Goal: Task Accomplishment & Management: Manage account settings

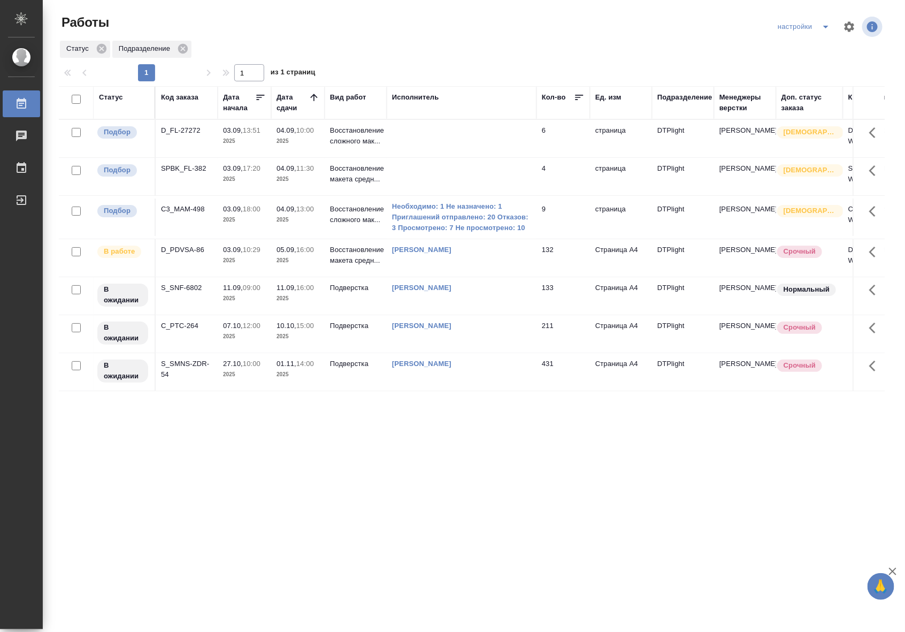
click at [474, 134] on td at bounding box center [462, 138] width 150 height 37
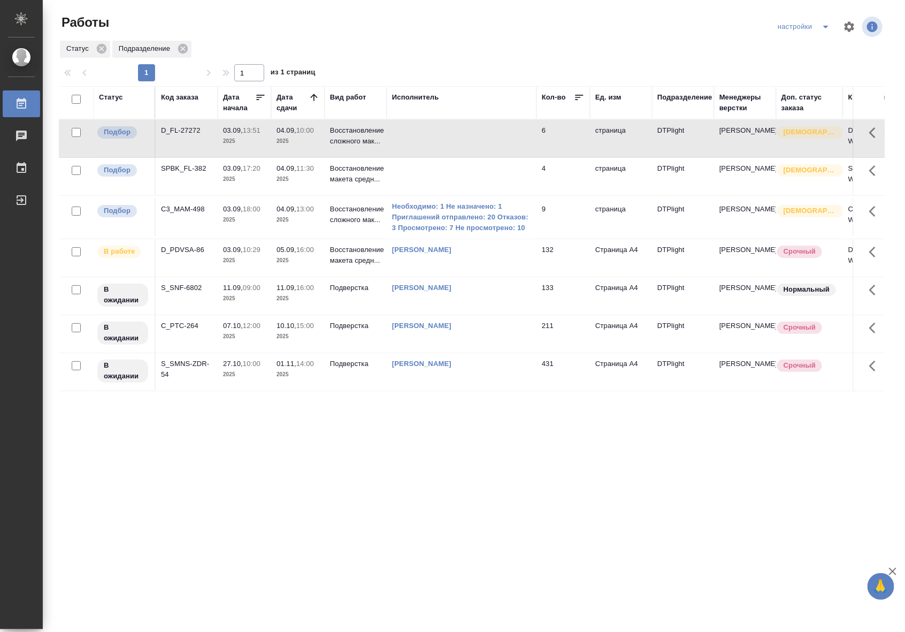
click at [474, 134] on td at bounding box center [462, 138] width 150 height 37
click at [364, 243] on td "Восстановление макета средн..." at bounding box center [356, 257] width 62 height 37
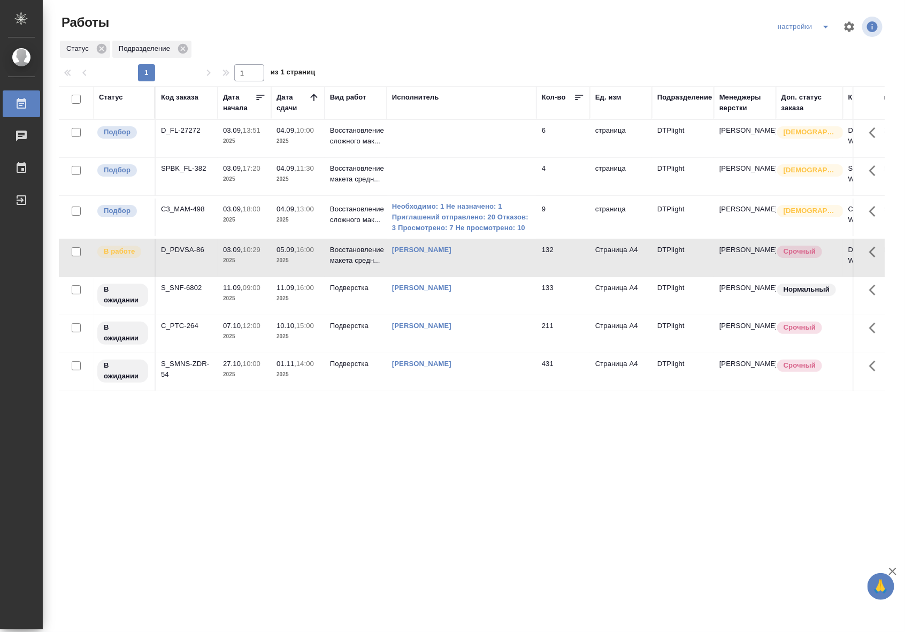
click at [364, 243] on td "Восстановление макета средн..." at bounding box center [356, 257] width 62 height 37
click at [356, 264] on p "Восстановление макета средн..." at bounding box center [355, 254] width 51 height 21
click at [21, 201] on div "Выйти" at bounding box center [8, 200] width 27 height 16
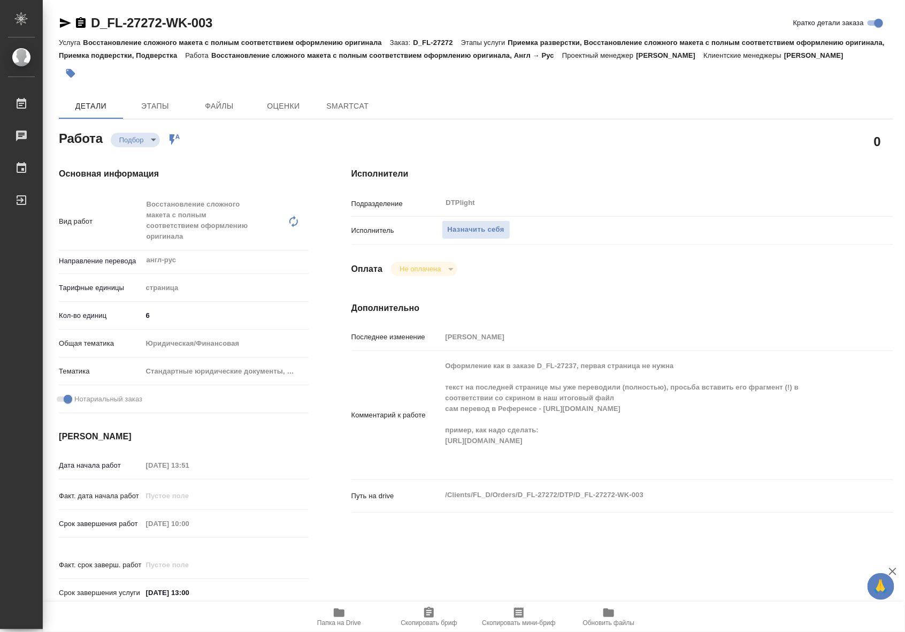
type textarea "x"
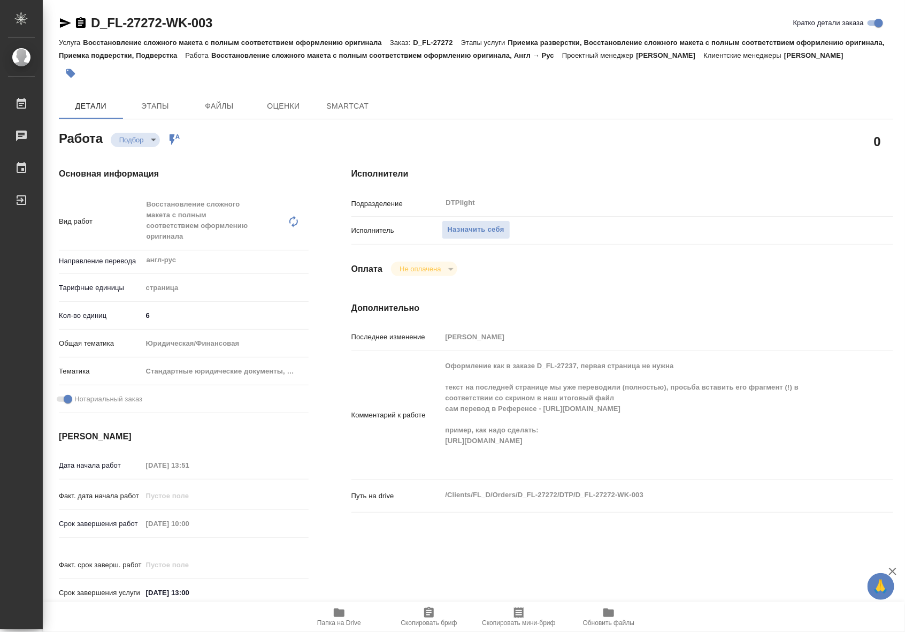
type textarea "x"
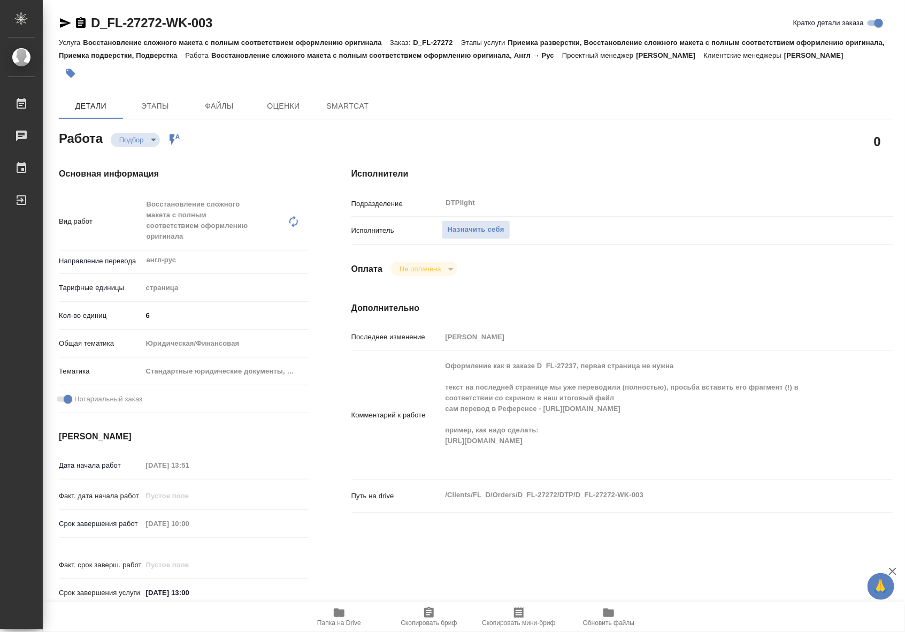
type textarea "x"
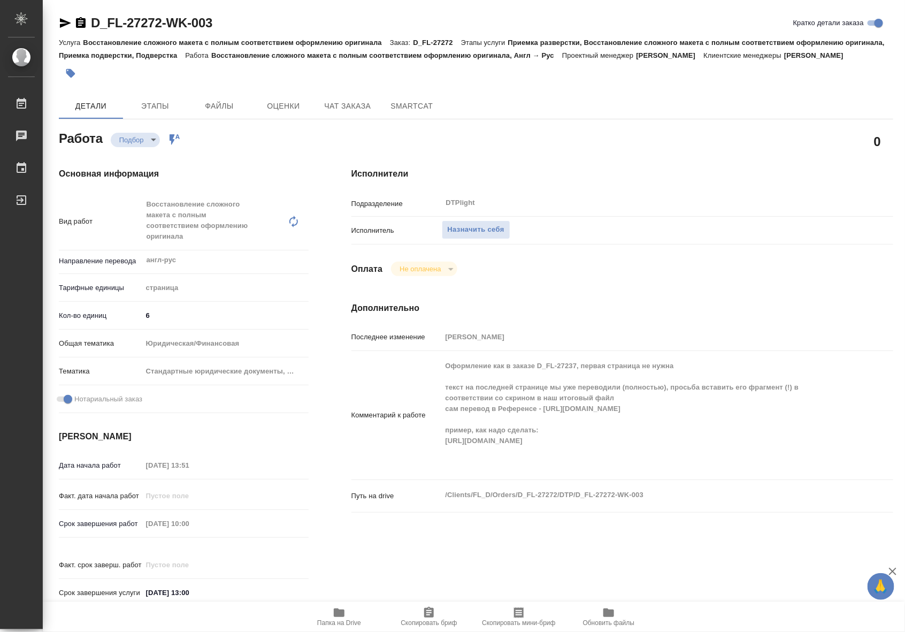
type textarea "x"
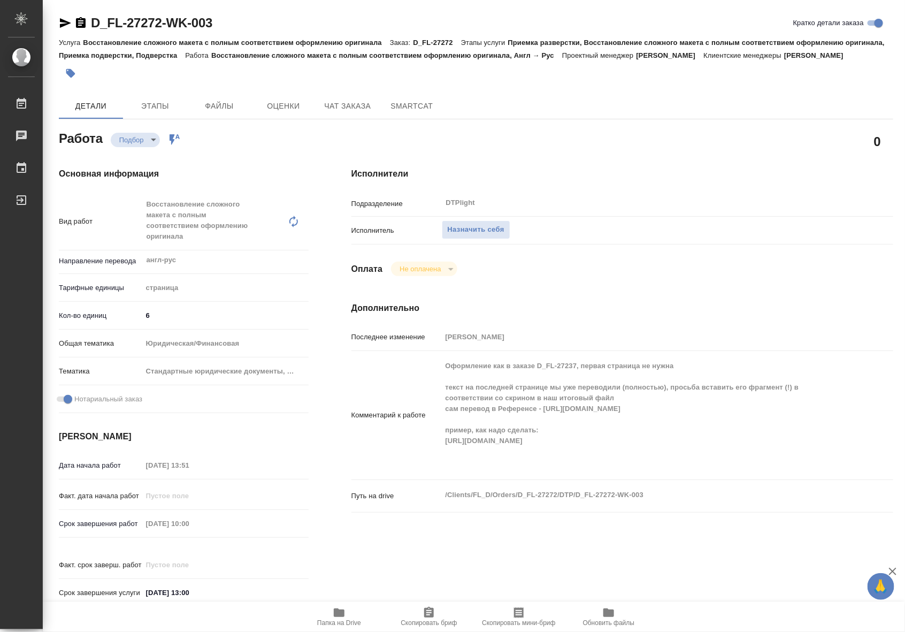
type textarea "x"
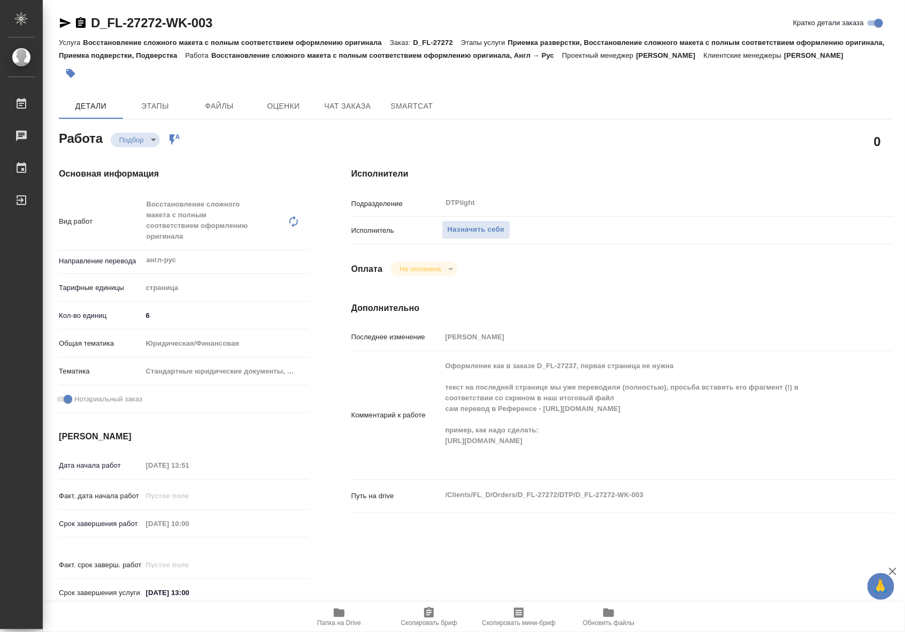
click at [330, 616] on span "Папка на Drive" at bounding box center [339, 616] width 77 height 20
click at [332, 106] on span "Чат заказа" at bounding box center [347, 105] width 51 height 13
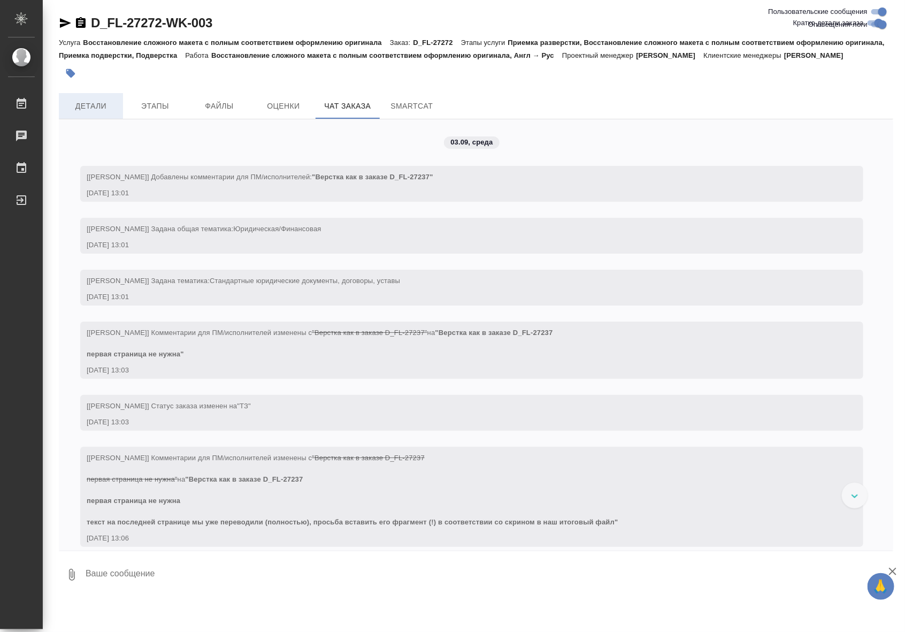
click at [103, 105] on span "Детали" at bounding box center [90, 105] width 51 height 13
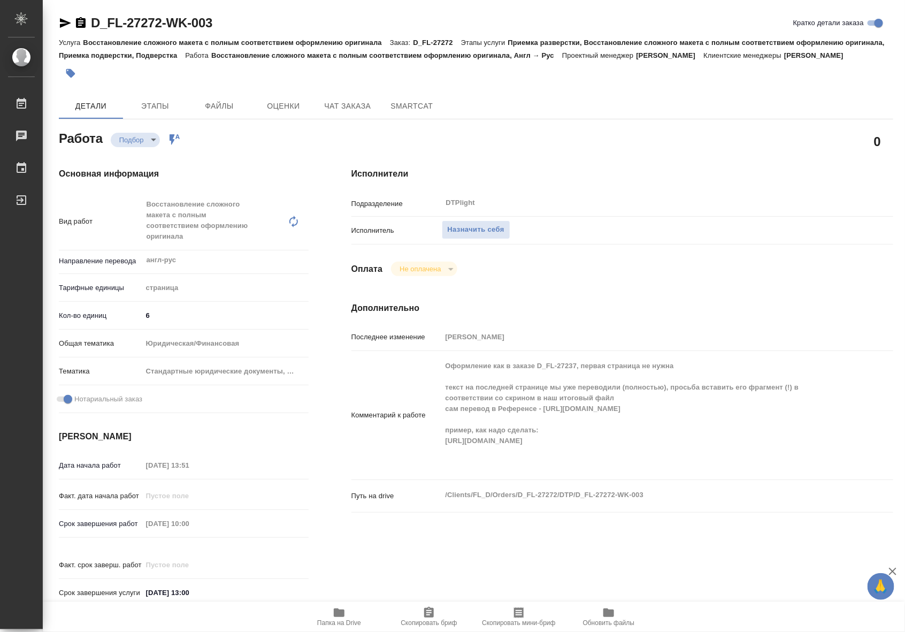
type textarea "x"
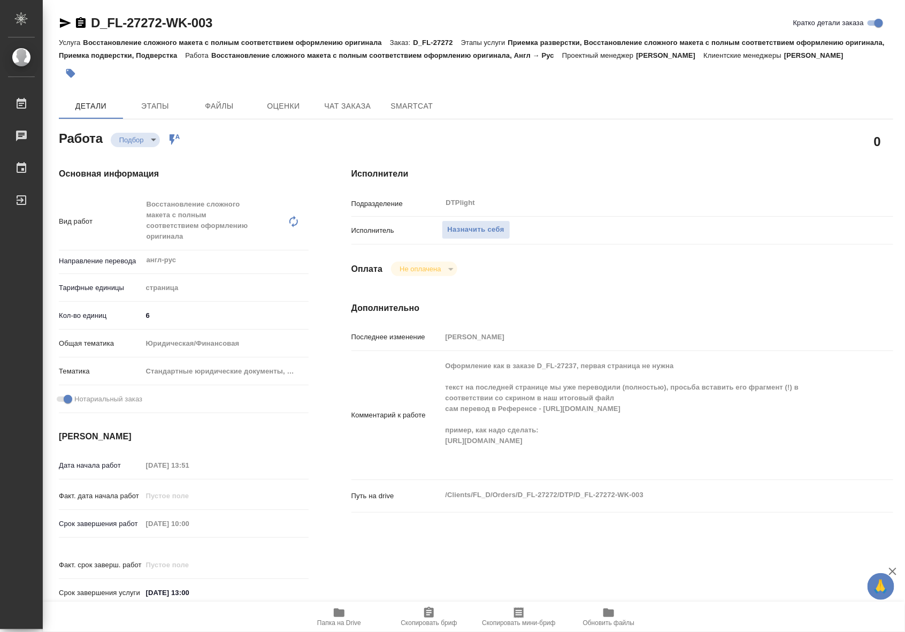
type textarea "x"
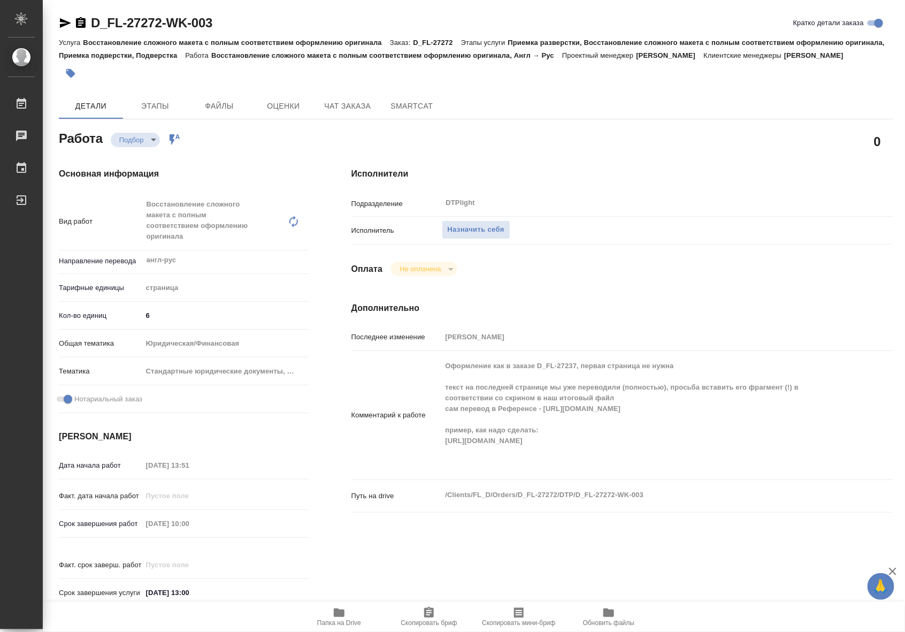
type textarea "x"
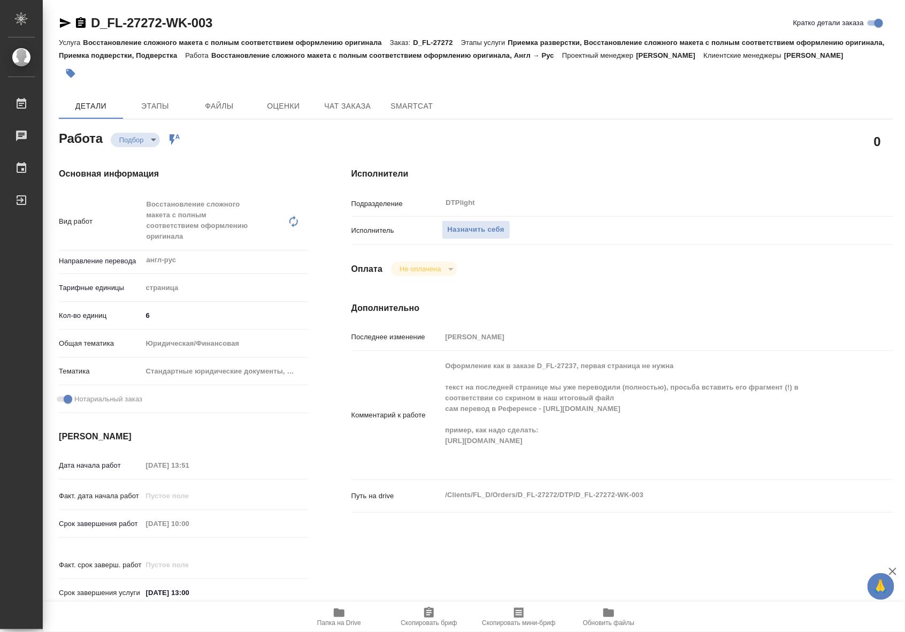
type textarea "x"
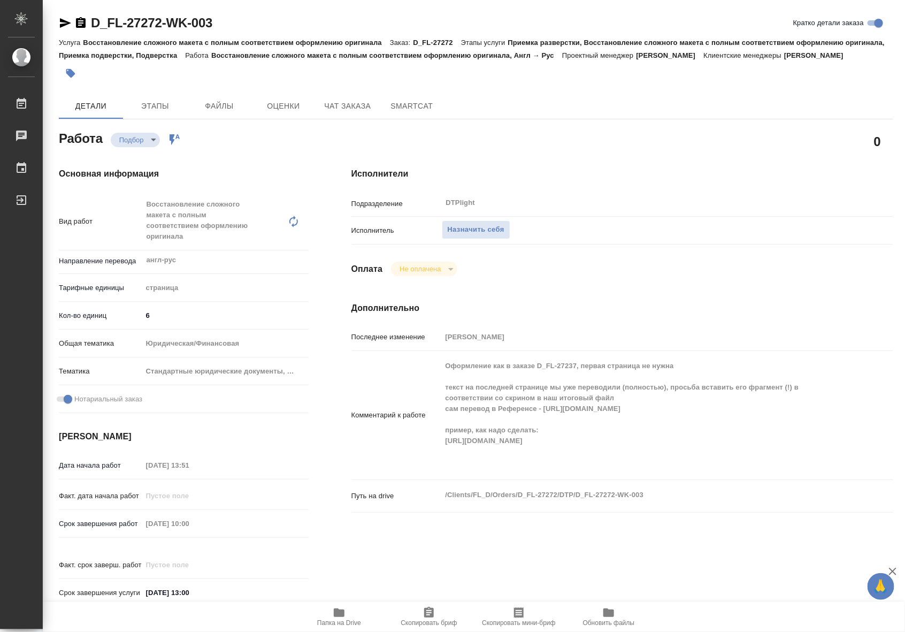
click at [343, 622] on span "Папка на Drive" at bounding box center [339, 622] width 44 height 7
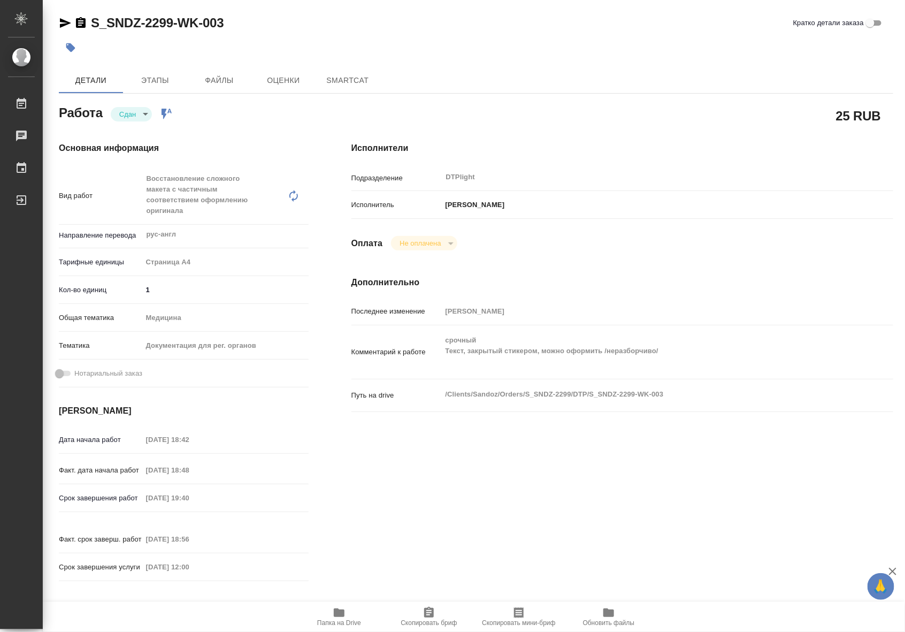
type textarea "x"
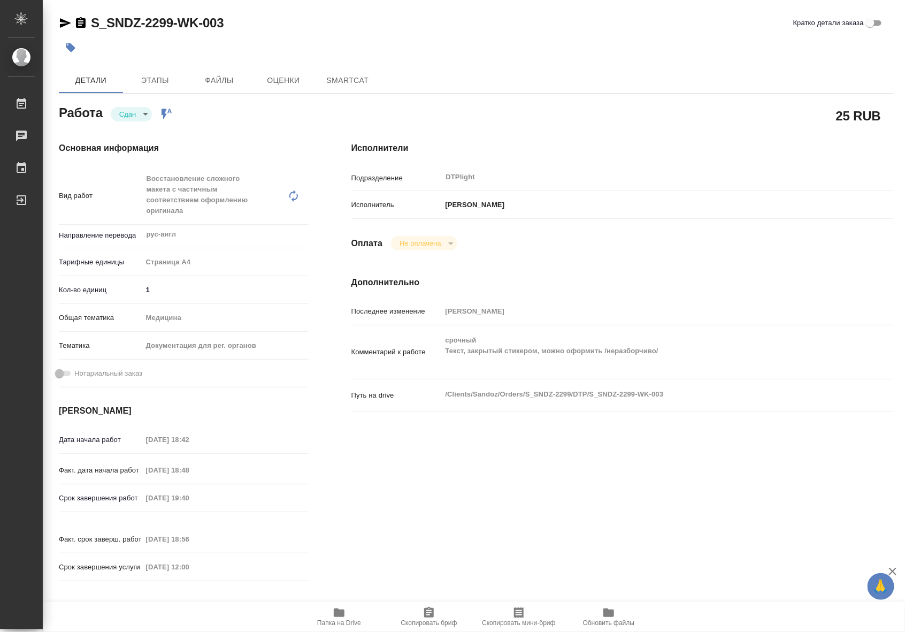
type textarea "x"
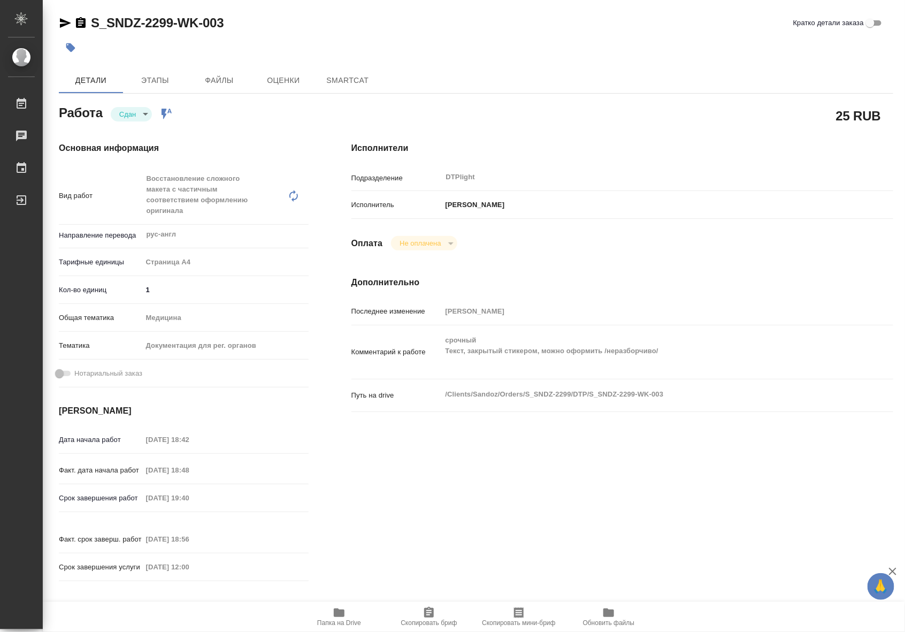
type textarea "x"
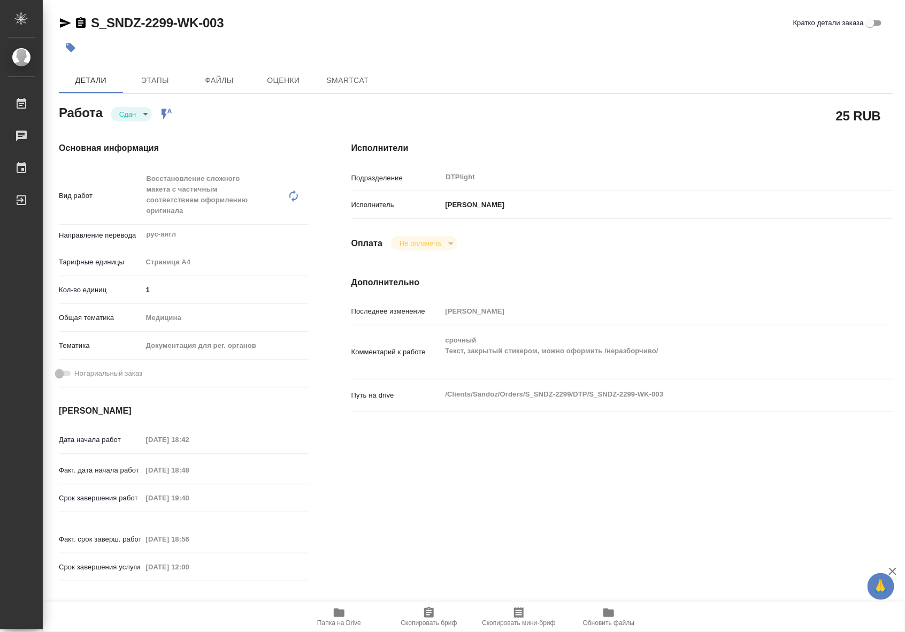
type textarea "x"
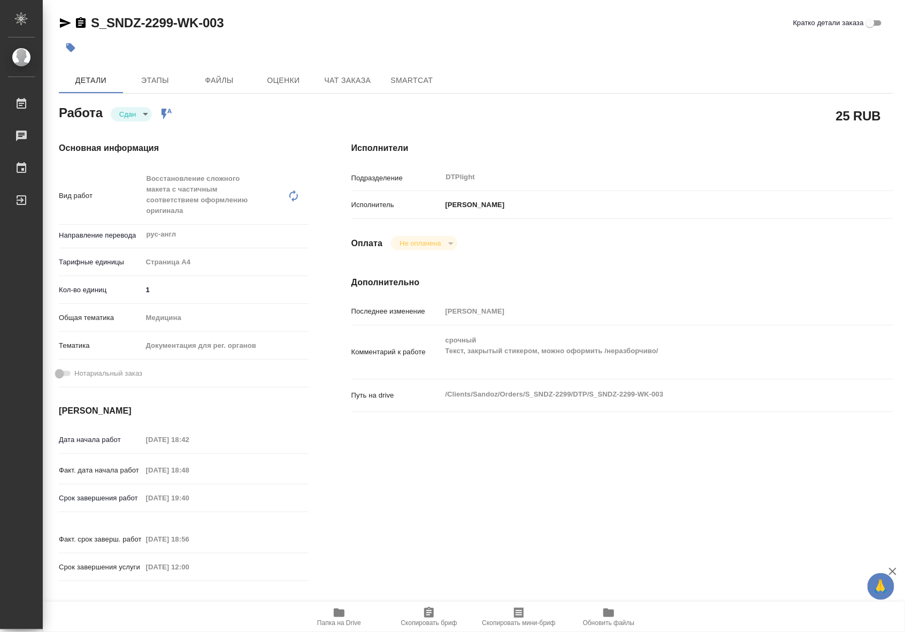
type textarea "x"
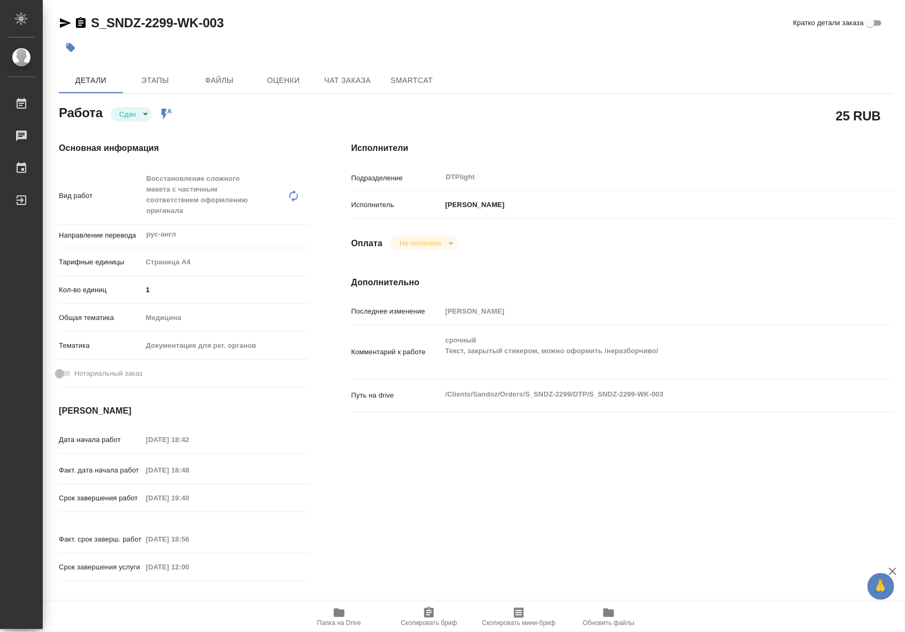
type textarea "x"
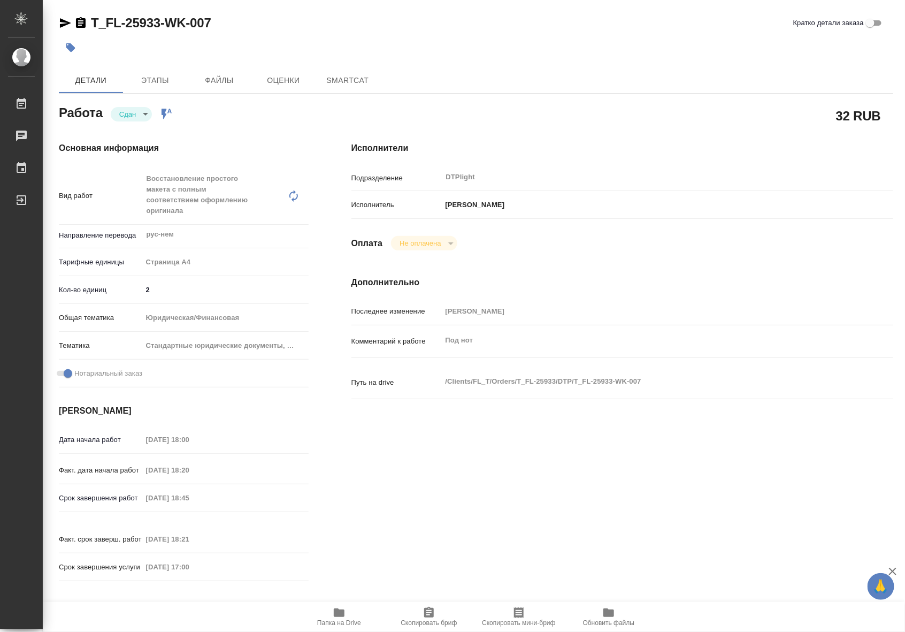
type textarea "x"
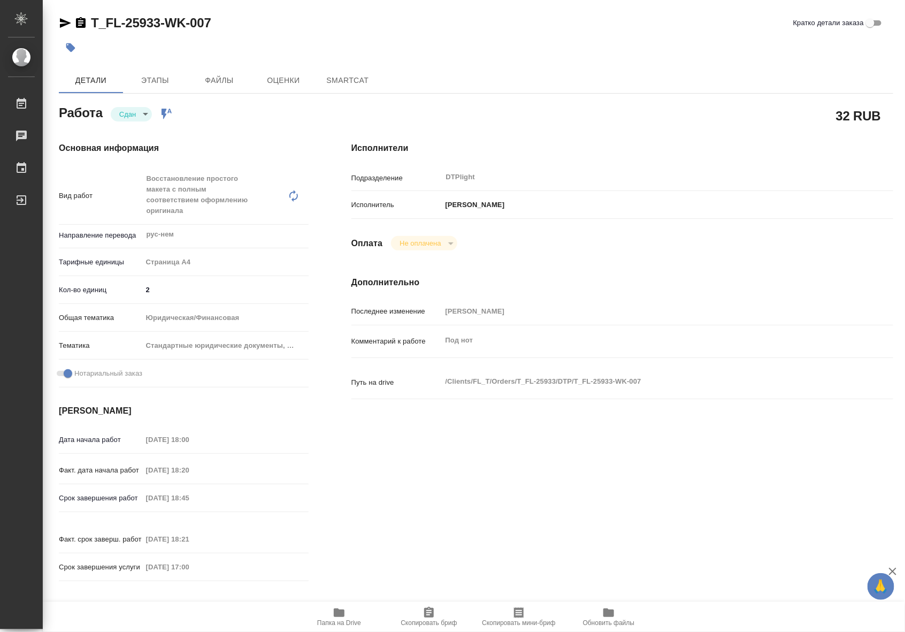
type textarea "x"
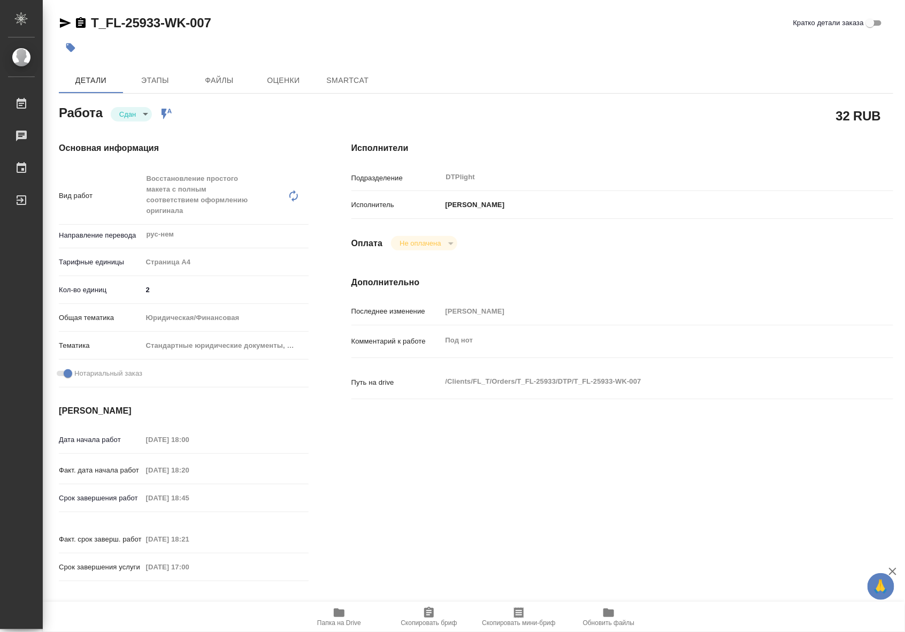
type textarea "x"
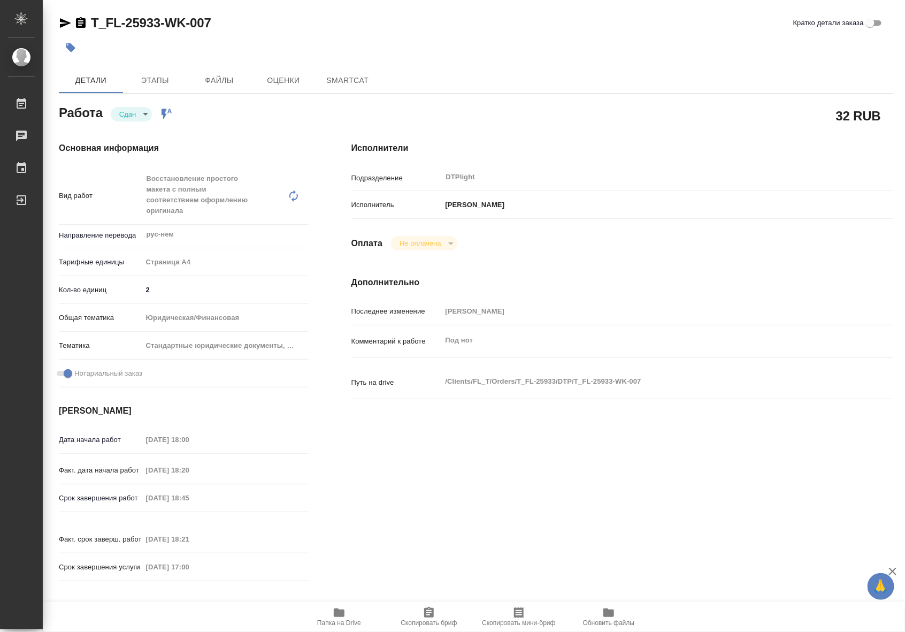
type textarea "x"
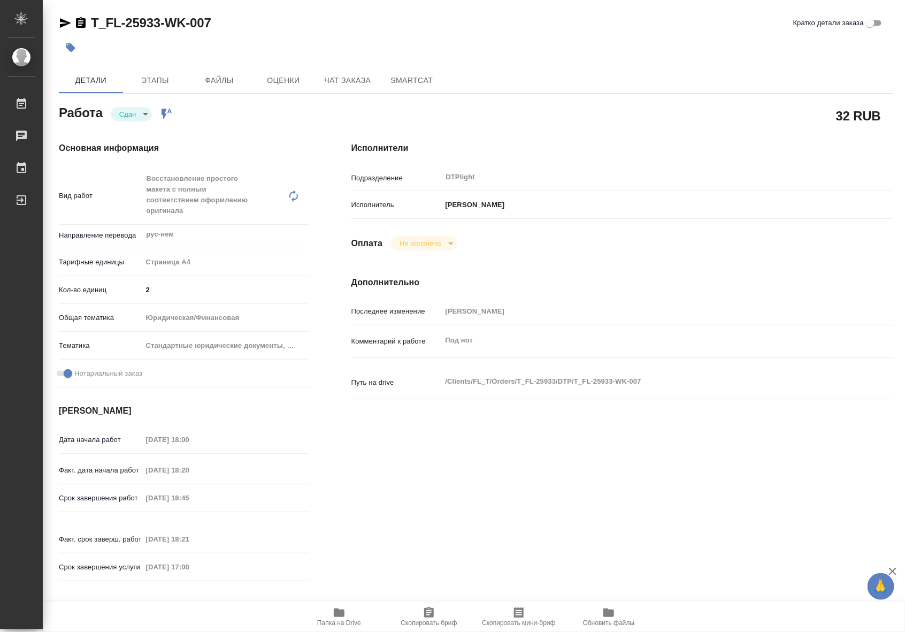
type textarea "x"
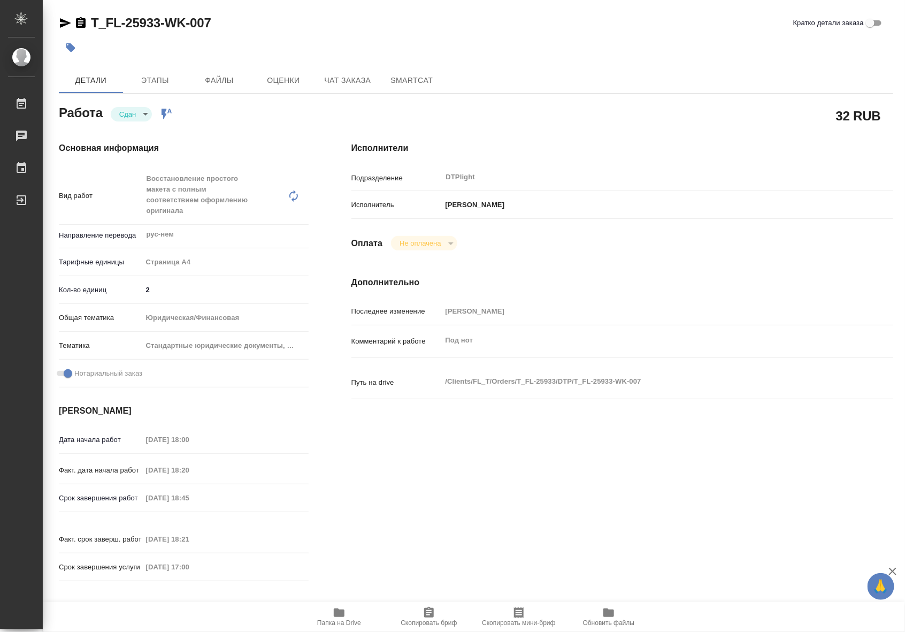
type textarea "x"
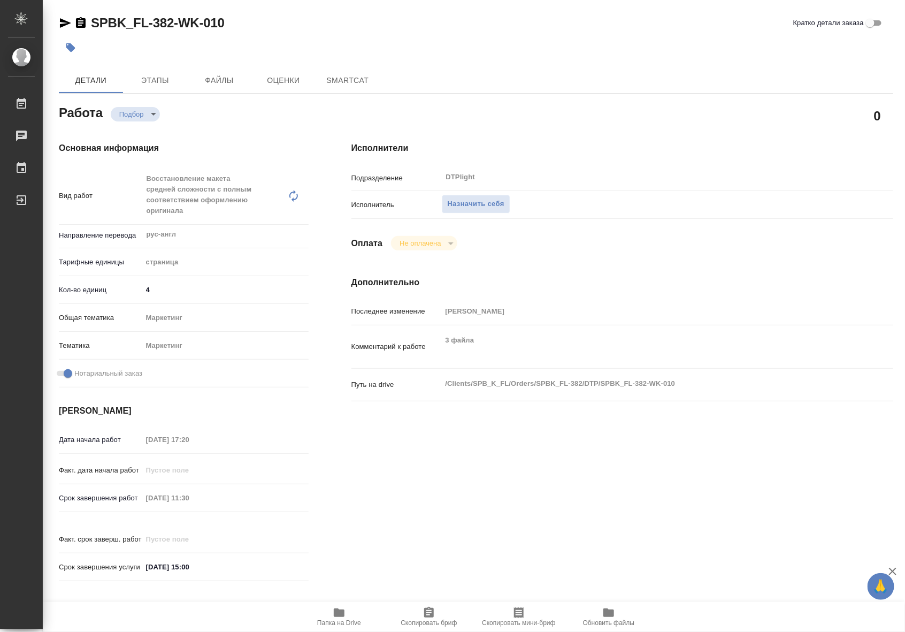
type textarea "x"
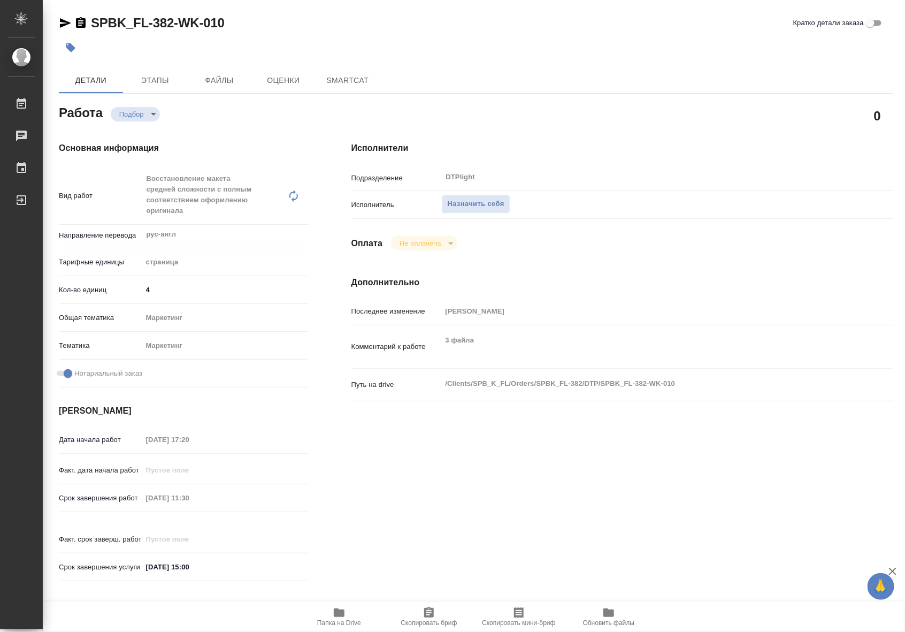
type textarea "x"
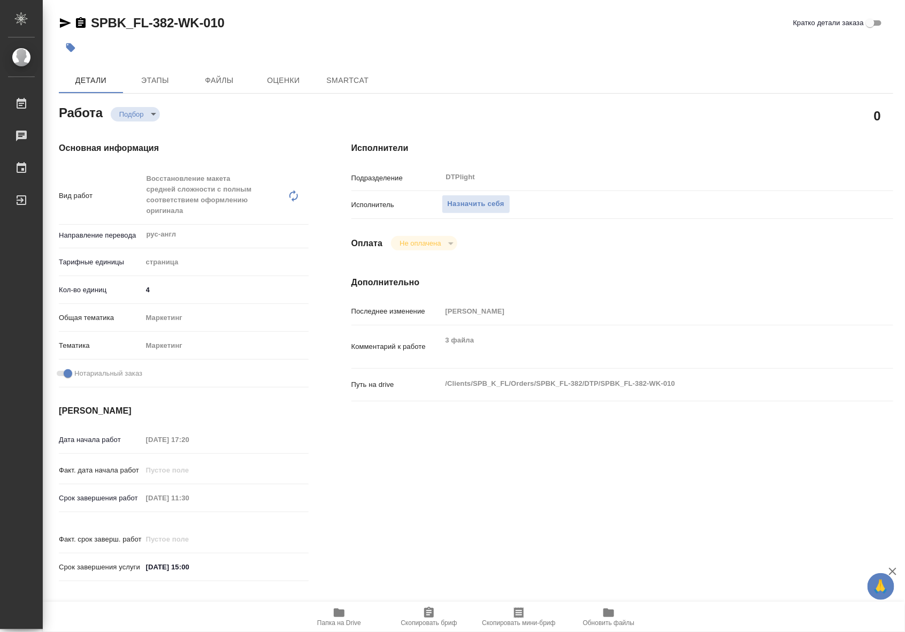
type textarea "x"
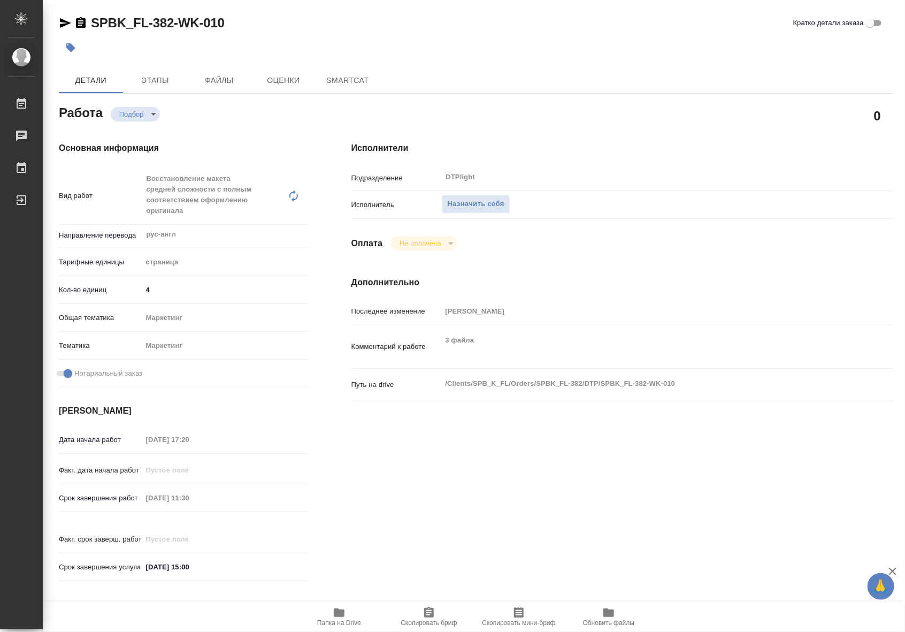
type textarea "x"
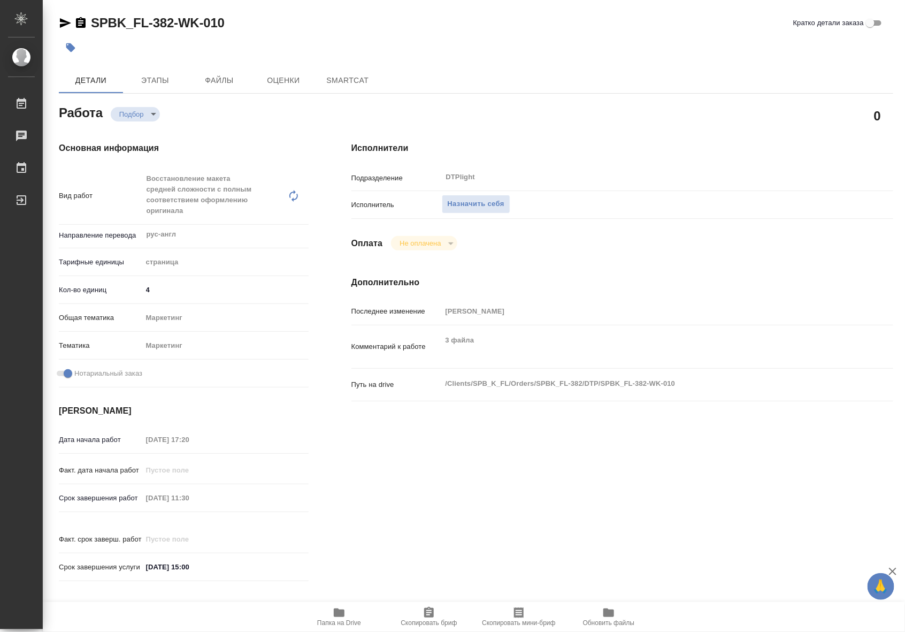
type textarea "x"
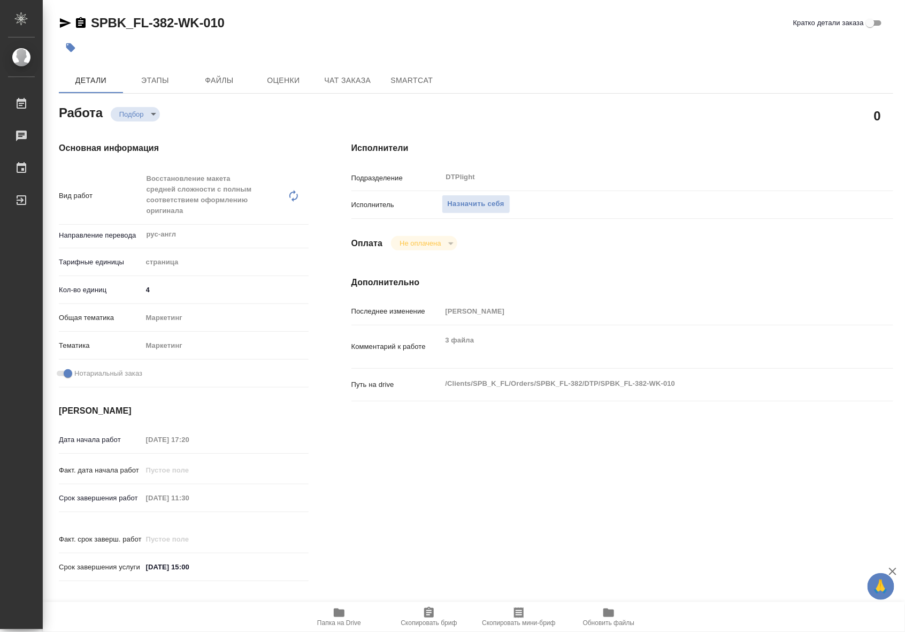
type textarea "x"
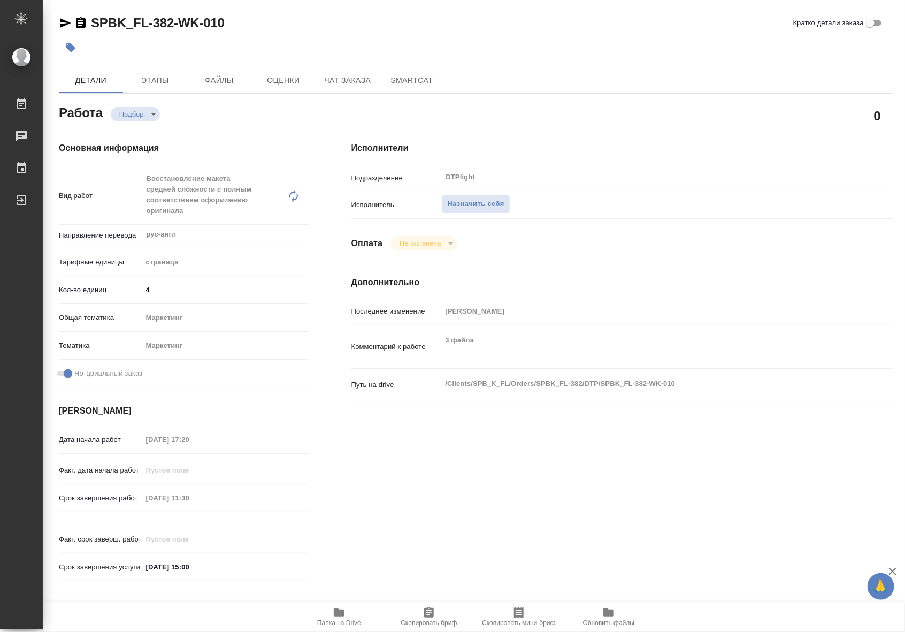
type textarea "x"
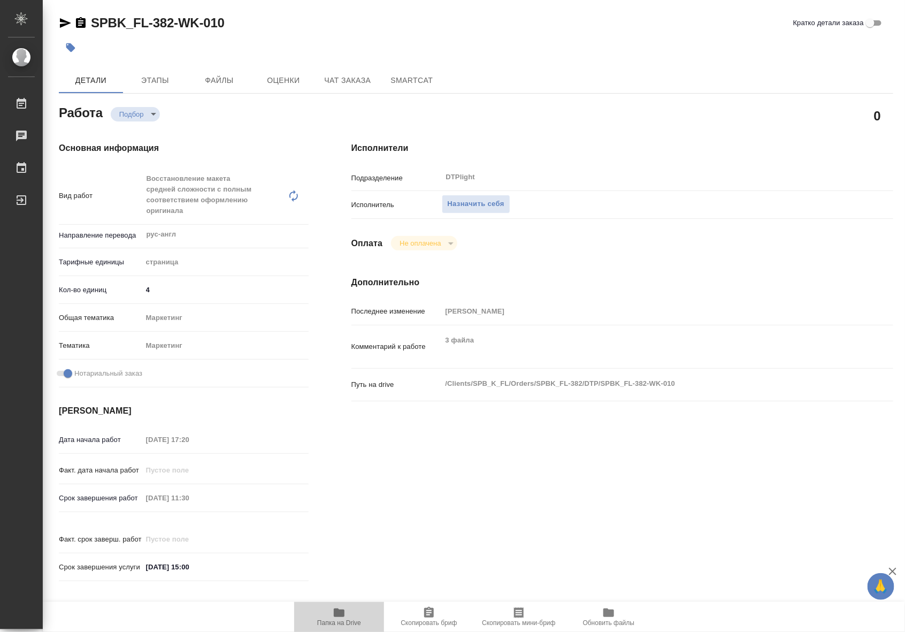
click at [346, 606] on span "Папка на Drive" at bounding box center [339, 616] width 77 height 20
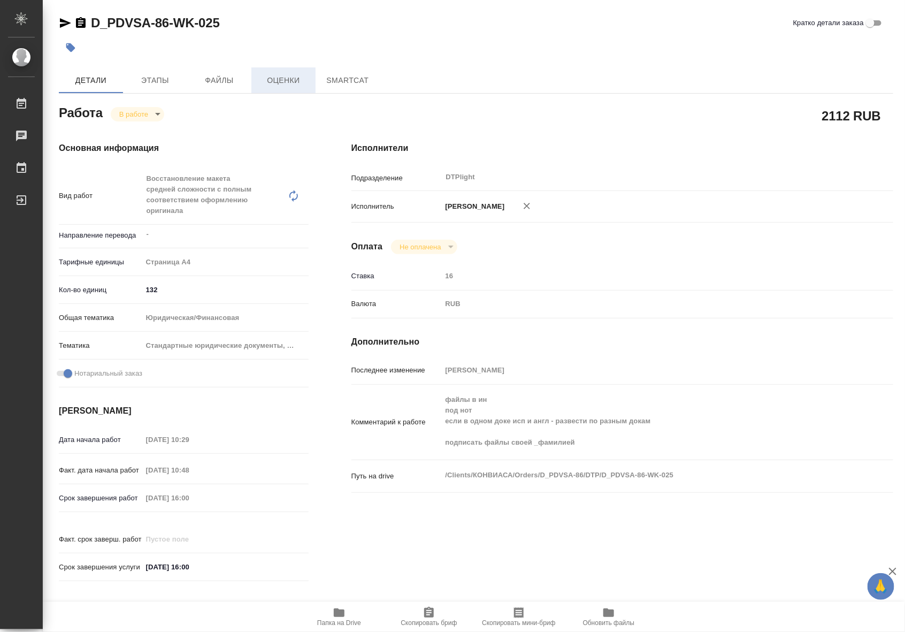
type textarea "x"
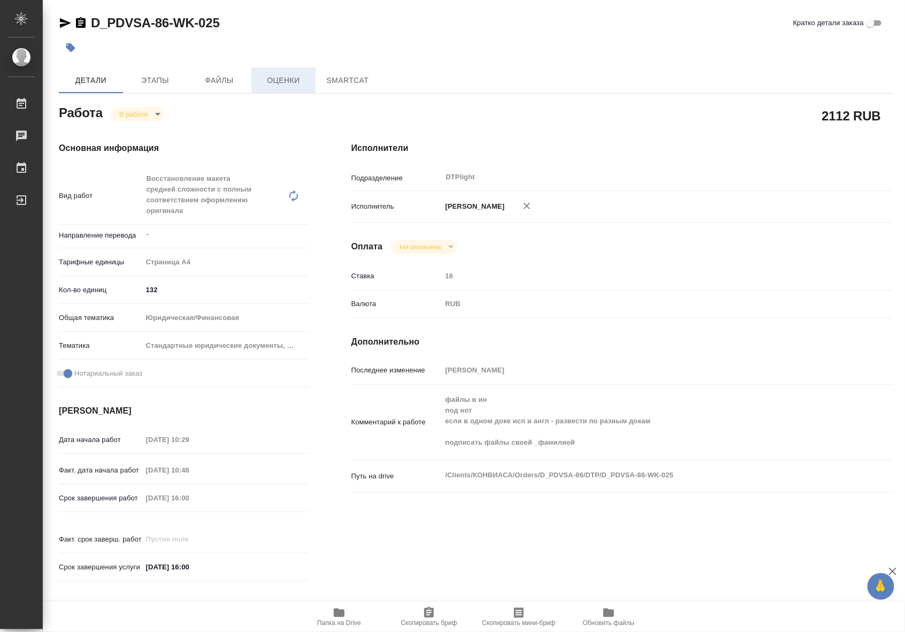
type textarea "x"
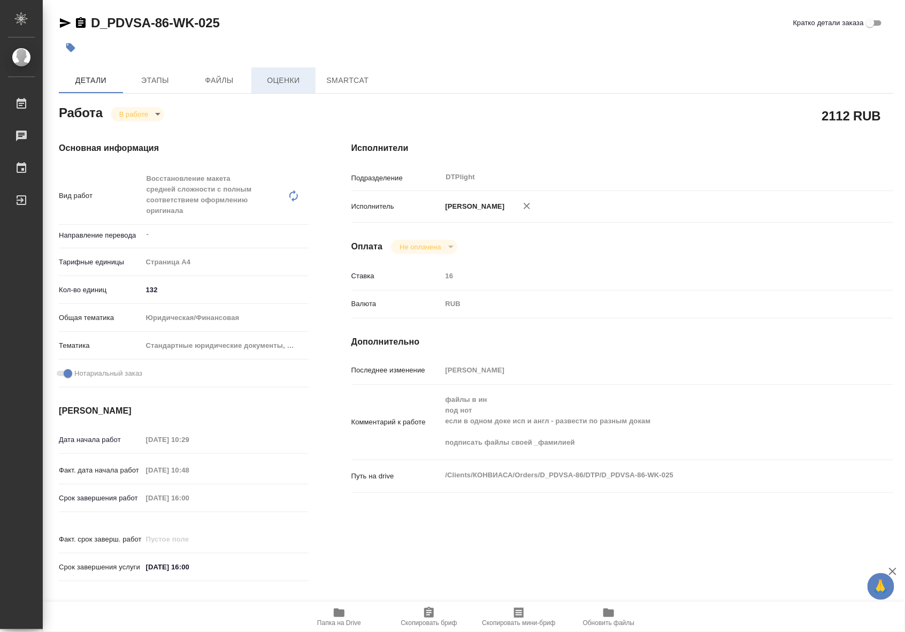
type textarea "x"
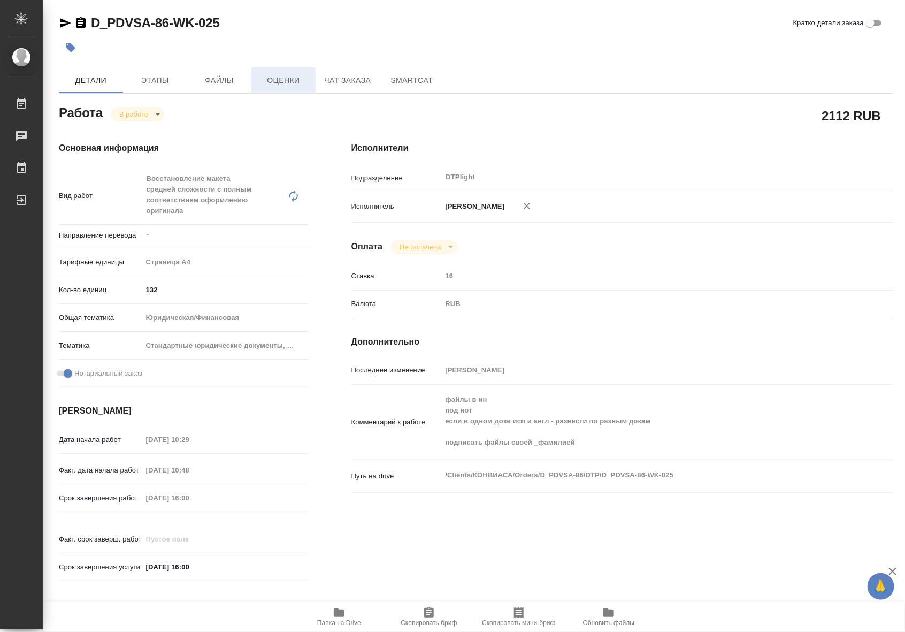
type textarea "x"
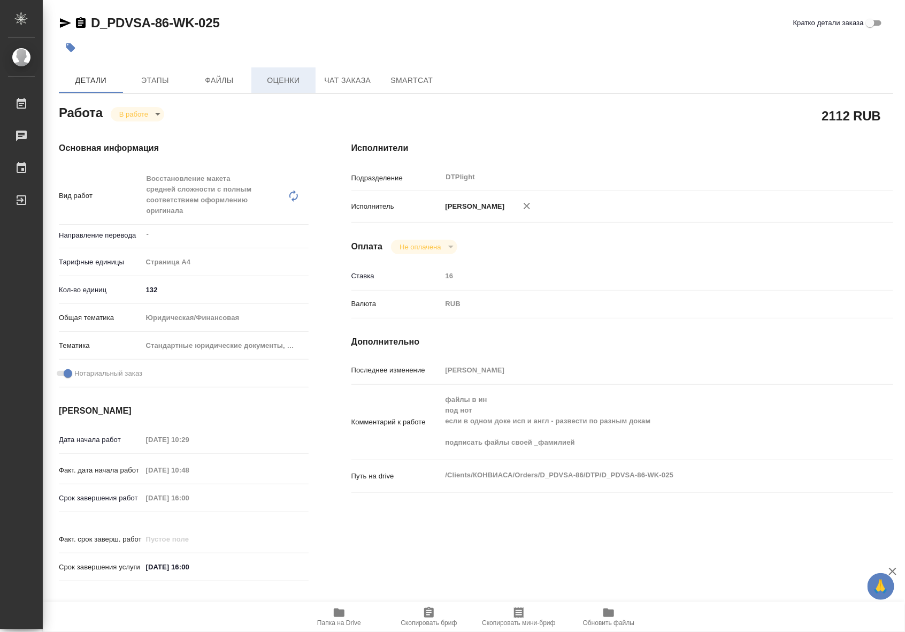
type textarea "x"
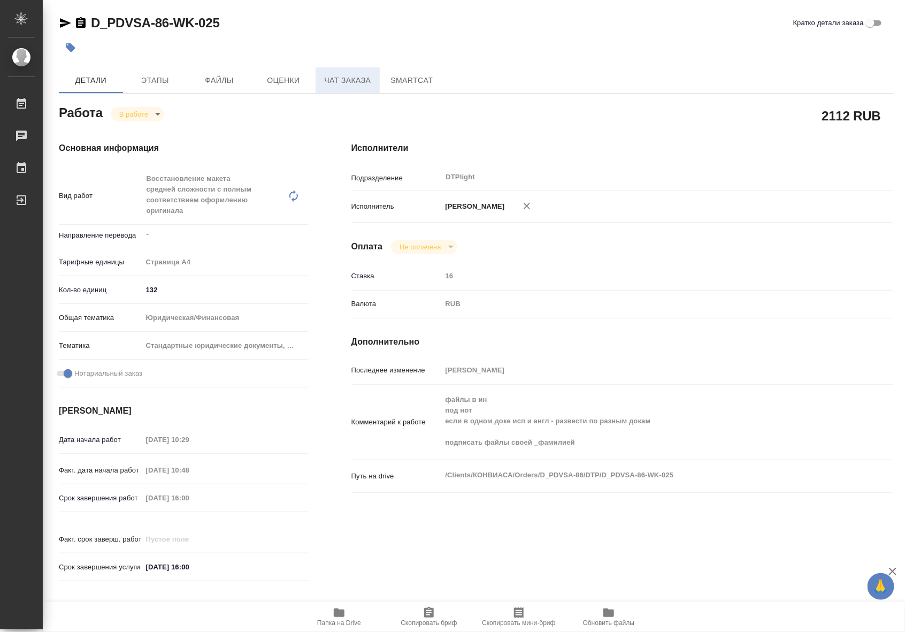
click at [354, 76] on span "Чат заказа" at bounding box center [347, 80] width 51 height 13
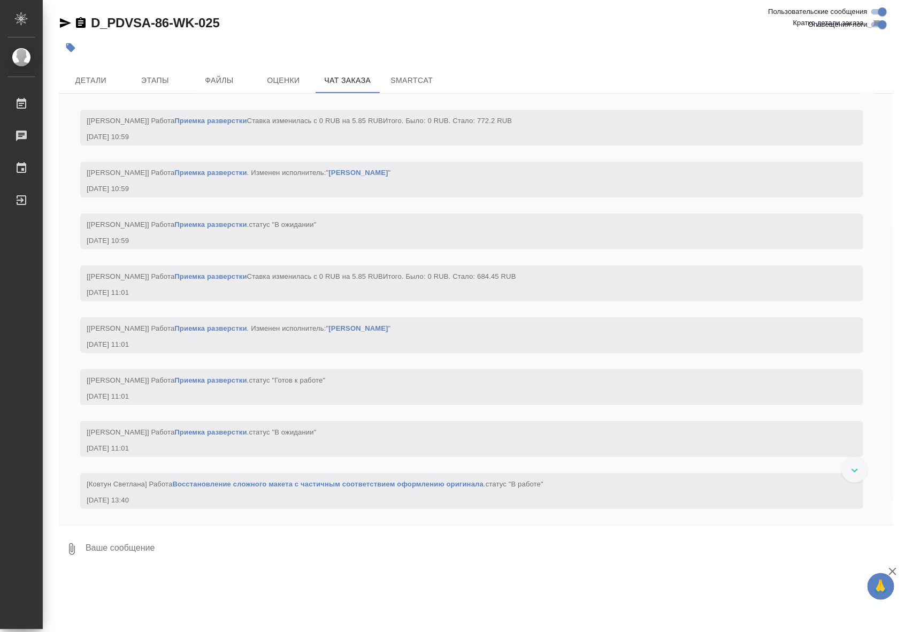
scroll to position [7489, 0]
click at [442, 482] on link "Восстановление сложного макета с частичным соответствием оформлению оригинала" at bounding box center [328, 484] width 311 height 8
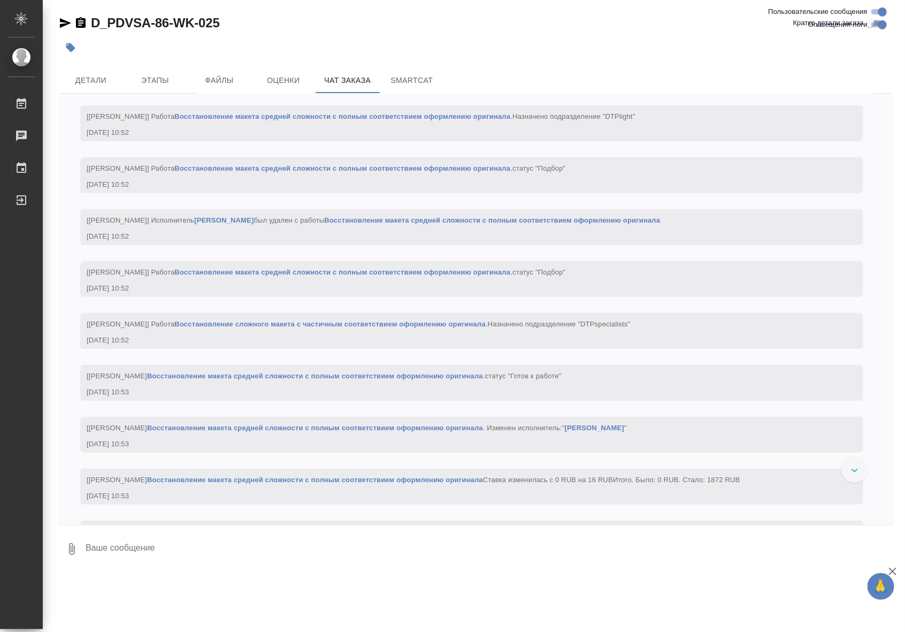
scroll to position [5461, 0]
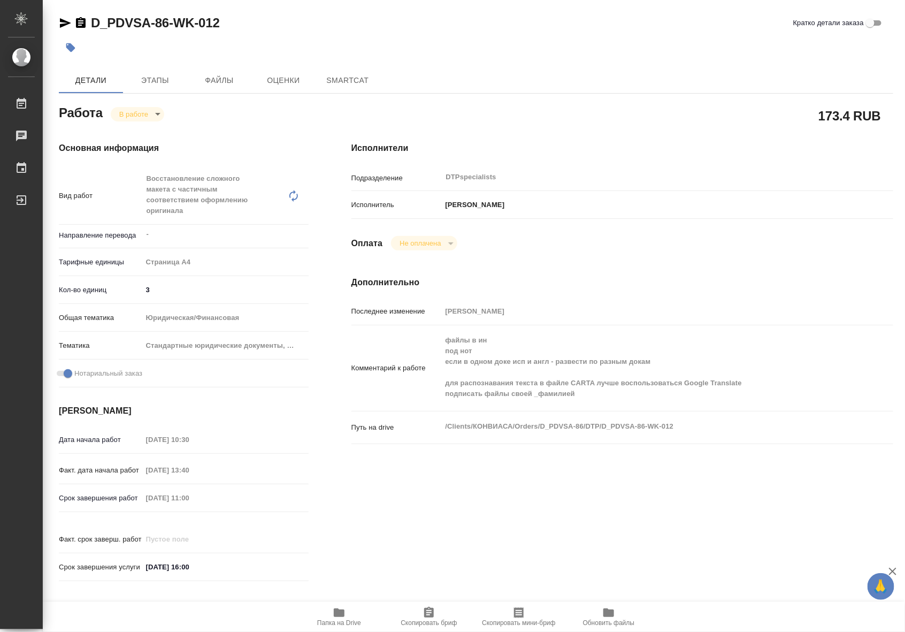
type textarea "x"
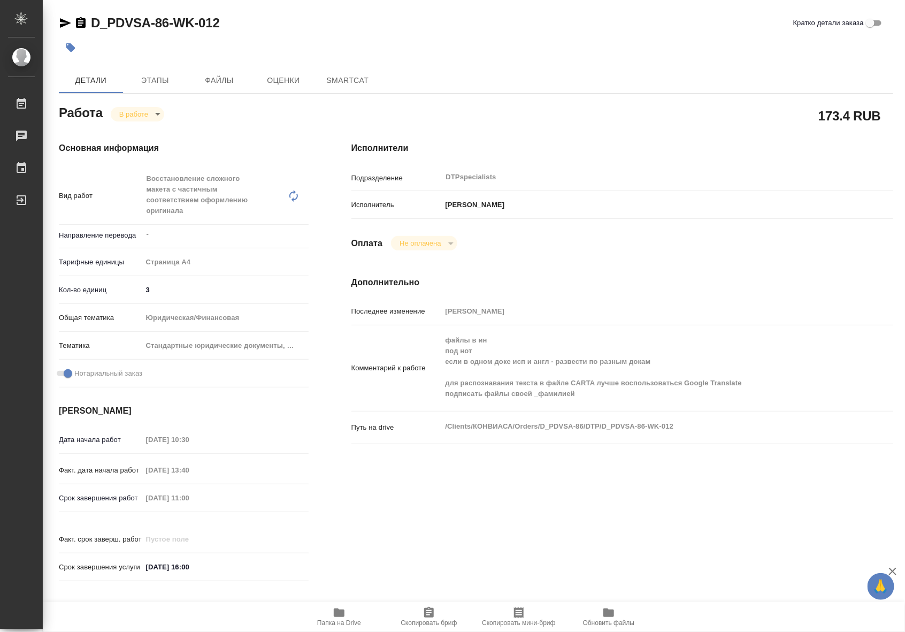
type textarea "x"
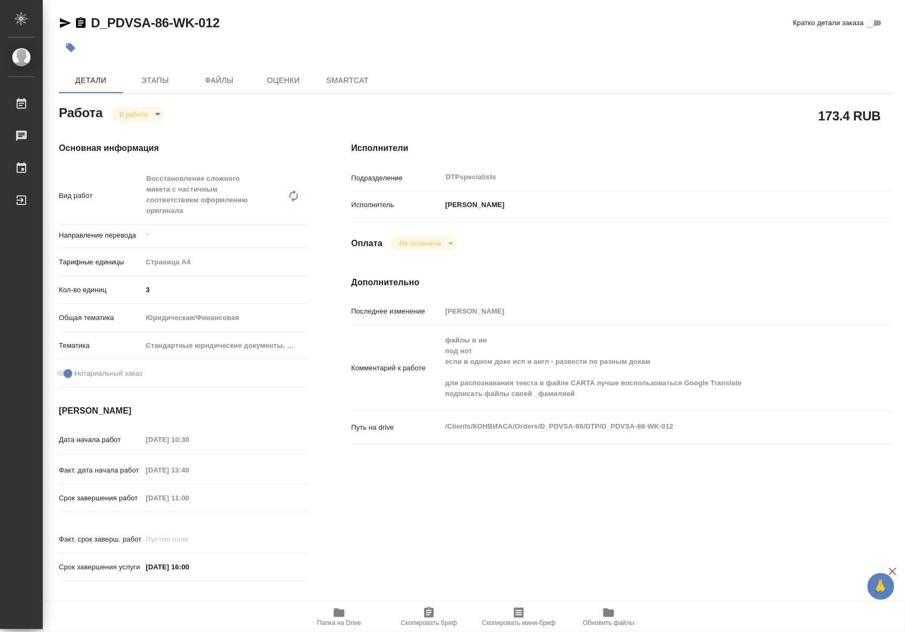
type textarea "x"
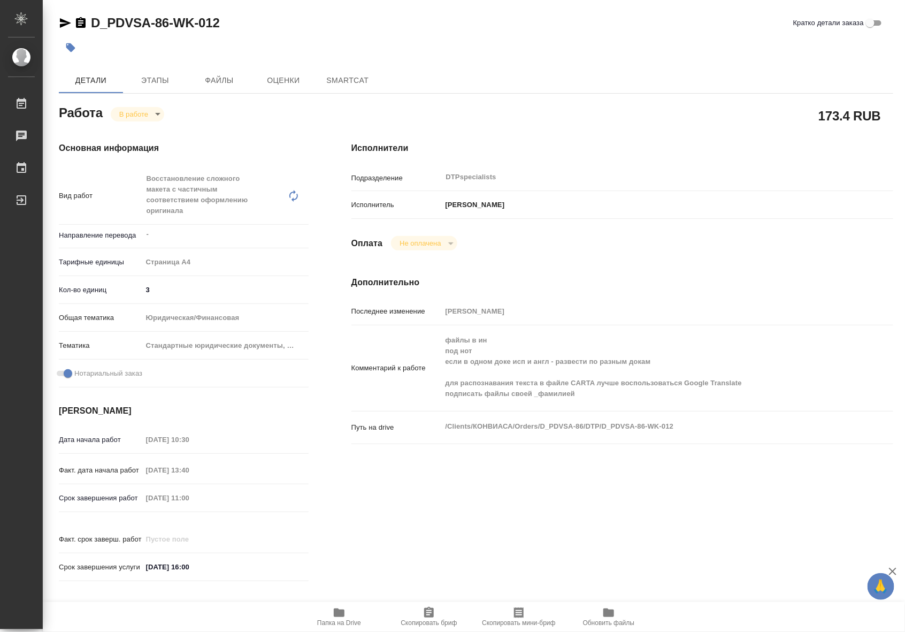
type textarea "x"
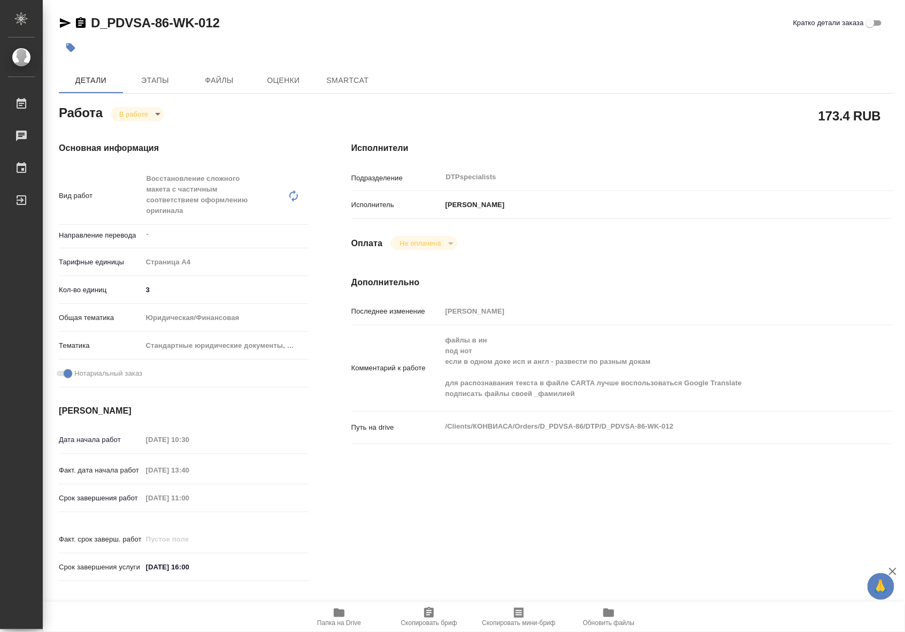
type textarea "x"
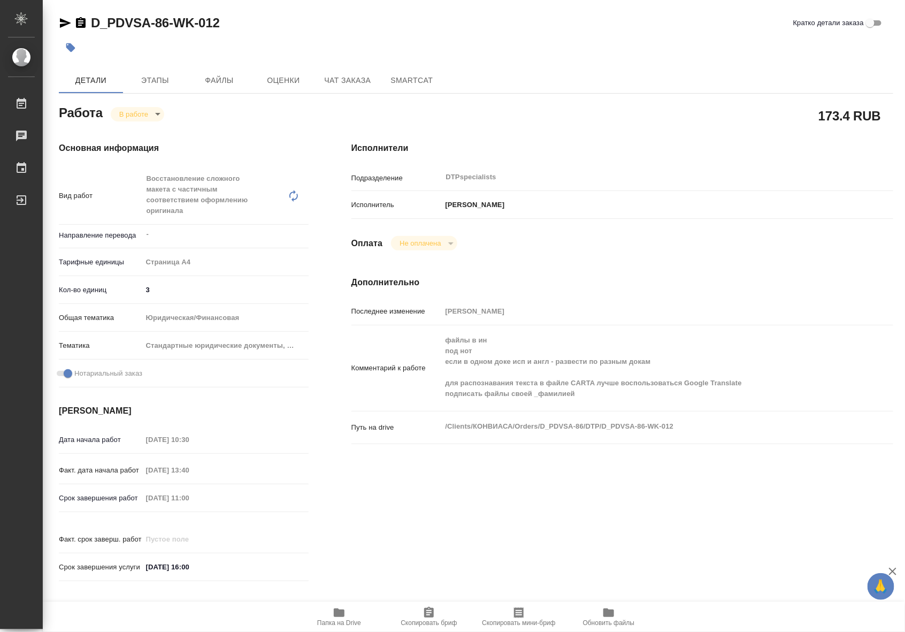
type textarea "x"
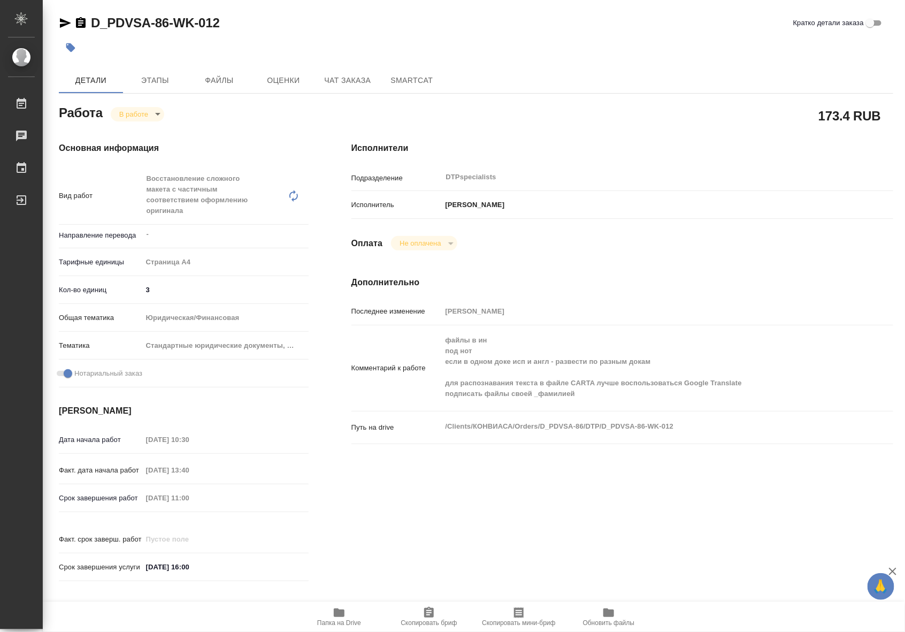
type textarea "x"
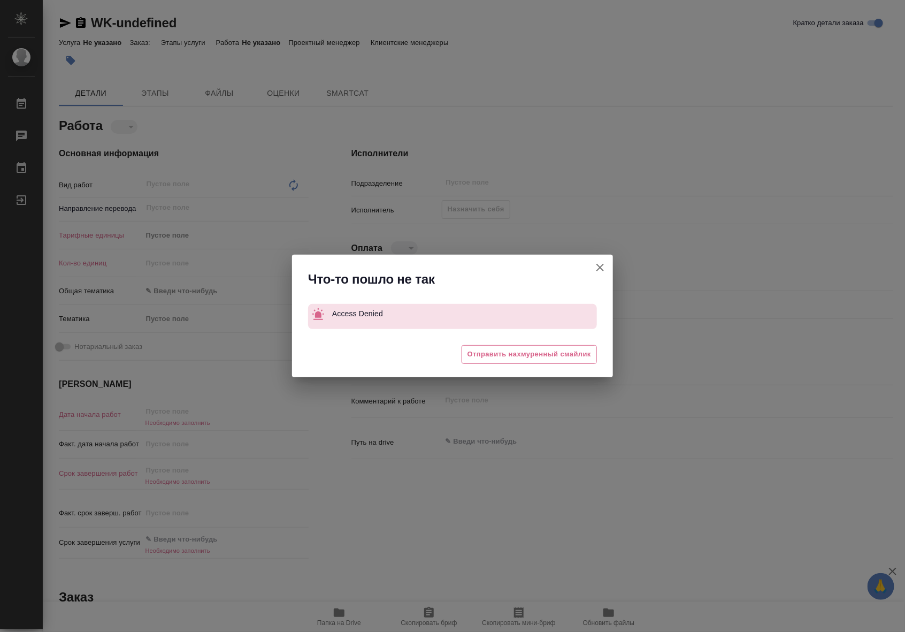
click at [596, 263] on icon "button" at bounding box center [600, 267] width 13 height 13
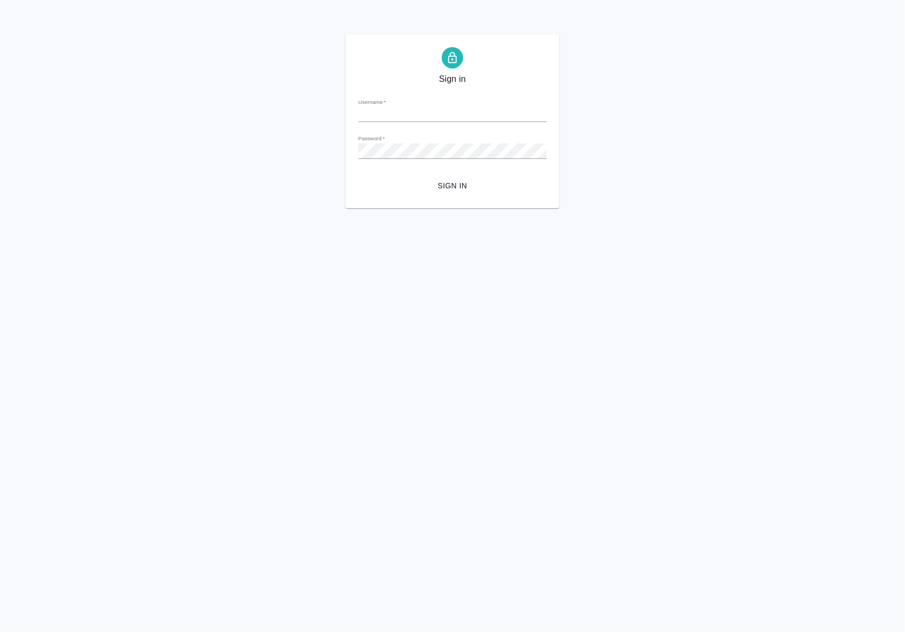
type input "[EMAIL_ADDRESS][DOMAIN_NAME]"
click at [456, 184] on span "Sign in" at bounding box center [452, 185] width 171 height 13
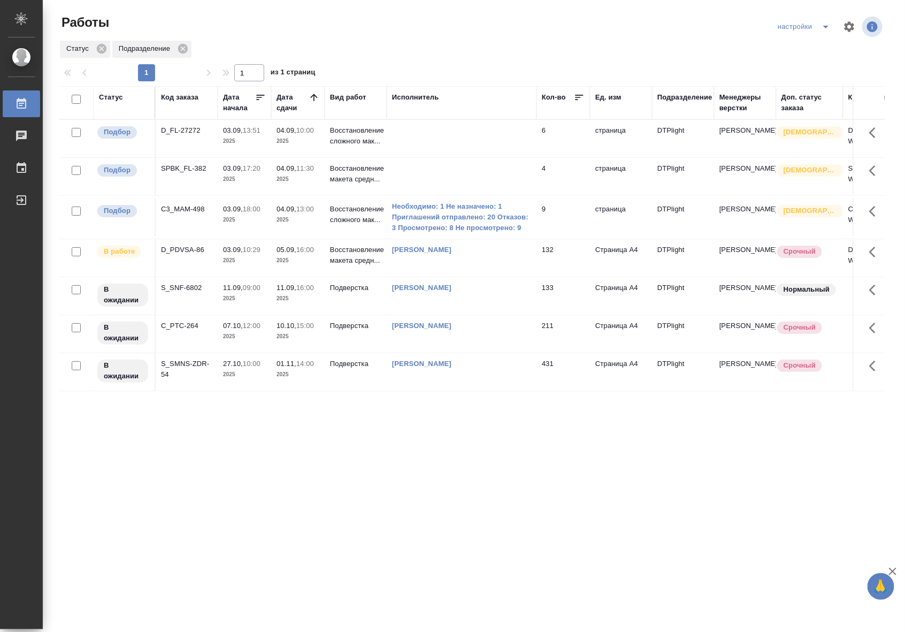
click at [256, 260] on p "2025" at bounding box center [244, 260] width 43 height 11
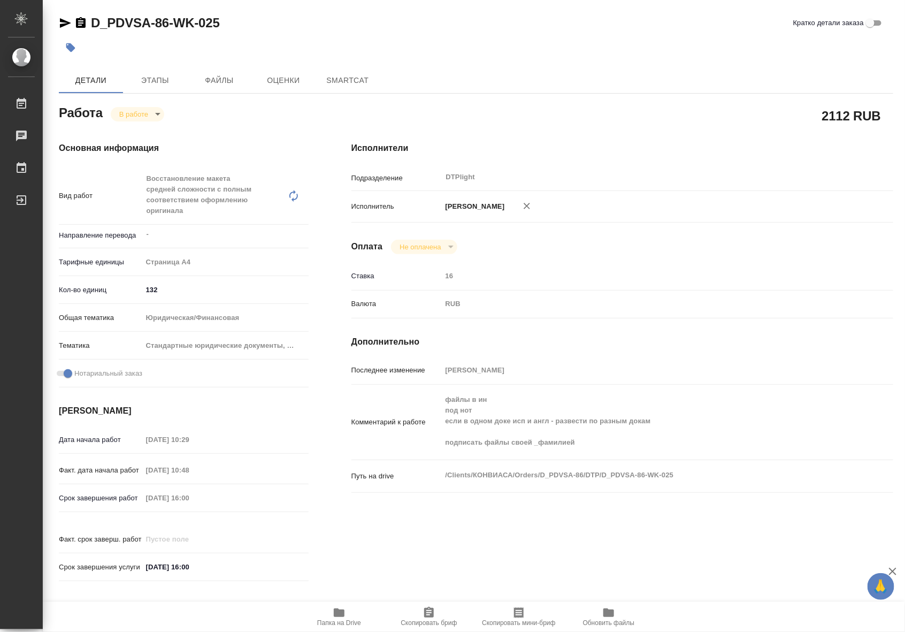
type textarea "x"
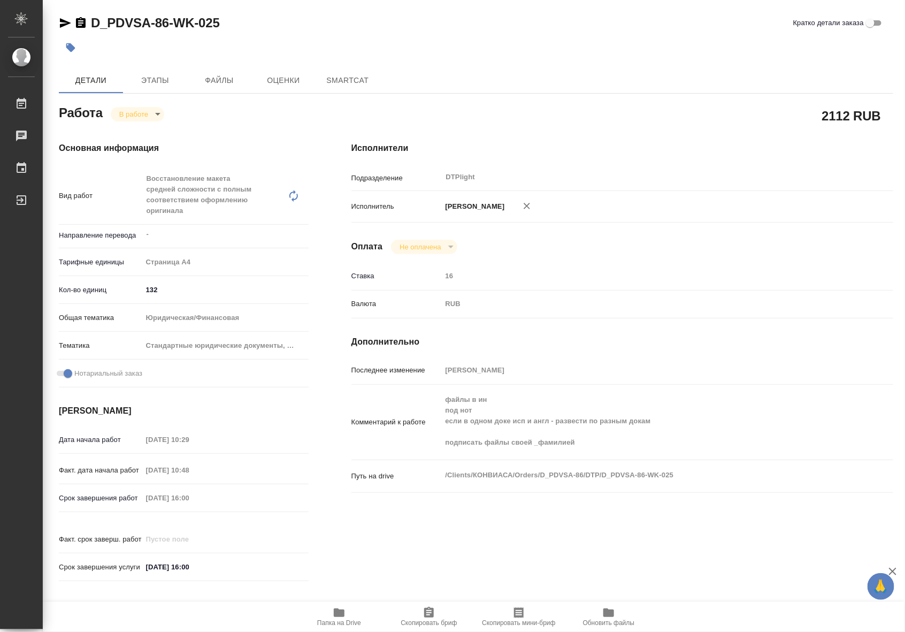
type textarea "x"
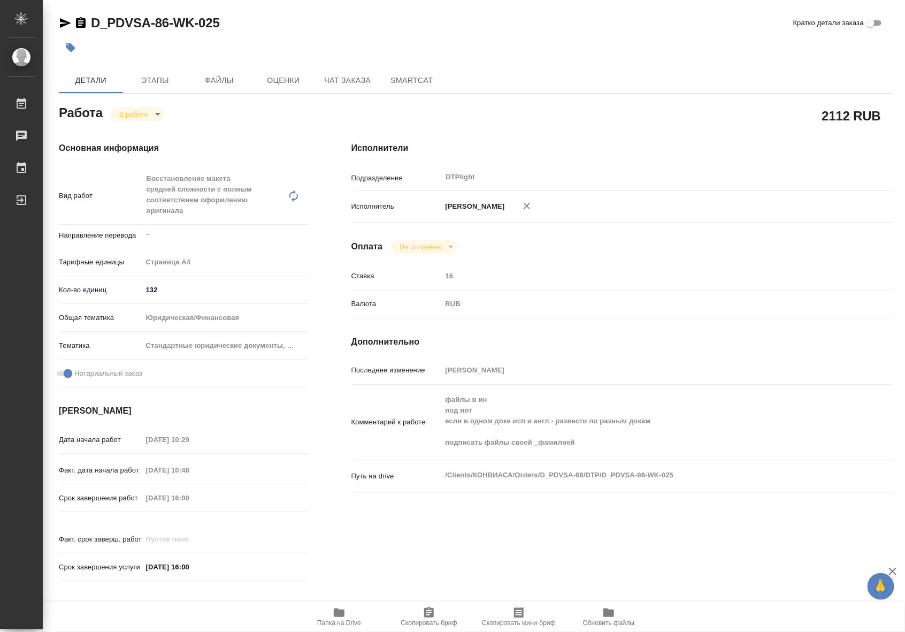
type textarea "x"
